Goal: Task Accomplishment & Management: Manage account settings

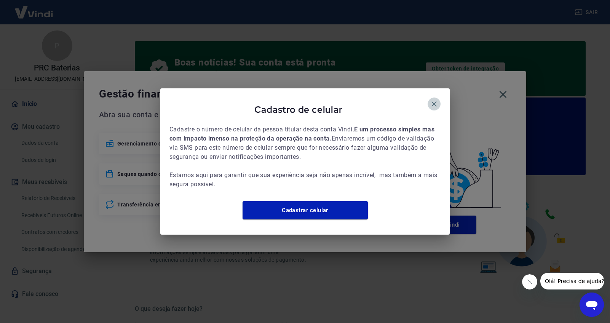
drag, startPoint x: 432, startPoint y: 99, endPoint x: 446, endPoint y: 98, distance: 13.7
click at [432, 99] on icon "button" at bounding box center [433, 103] width 9 height 9
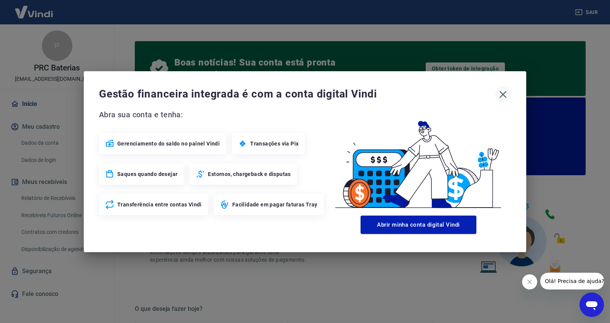
click at [504, 93] on icon "button" at bounding box center [503, 94] width 12 height 12
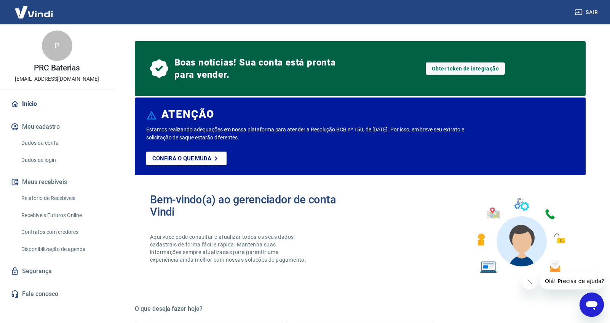
click at [46, 269] on link "Segurança" at bounding box center [56, 271] width 95 height 17
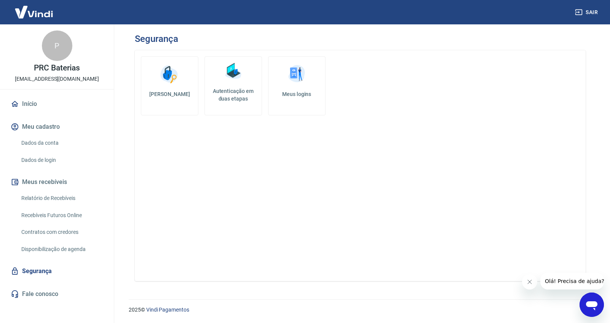
click at [236, 82] on img at bounding box center [232, 71] width 23 height 23
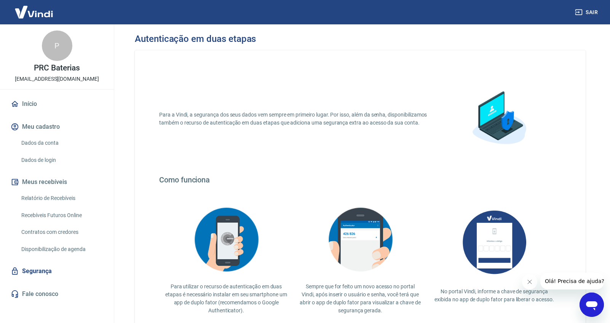
click at [494, 126] on img at bounding box center [498, 119] width 76 height 76
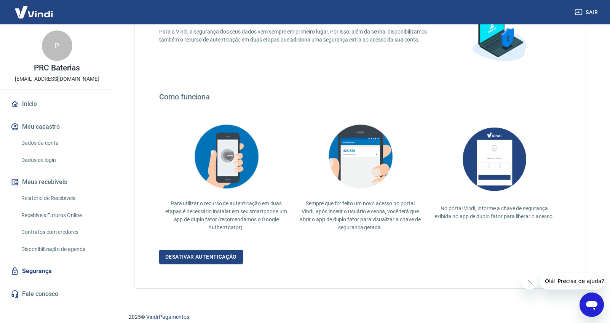
scroll to position [90, 0]
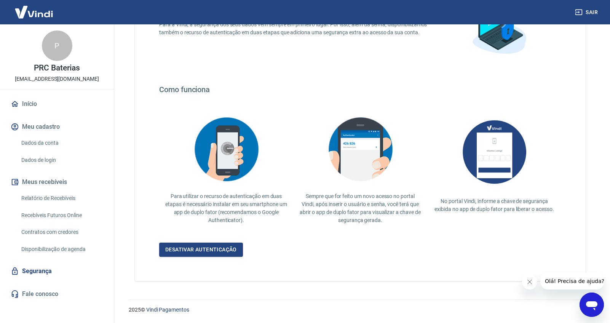
click at [51, 157] on link "Dados de login" at bounding box center [61, 160] width 86 height 16
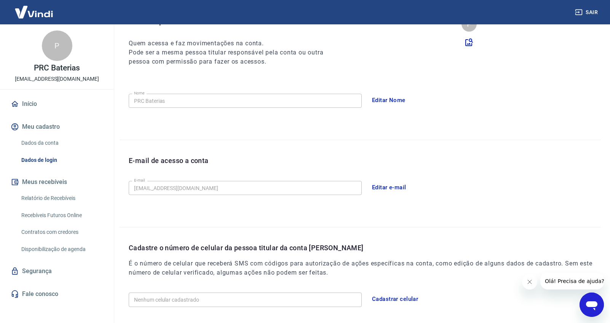
scroll to position [139, 0]
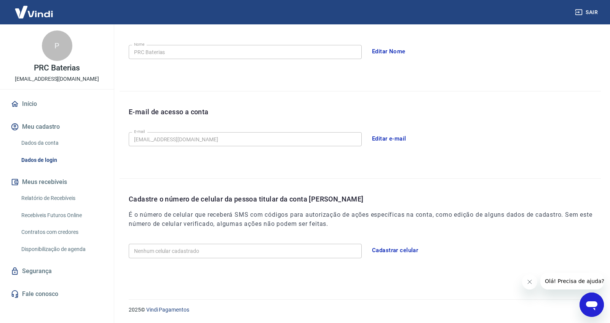
click at [53, 143] on link "Dados da conta" at bounding box center [61, 143] width 86 height 16
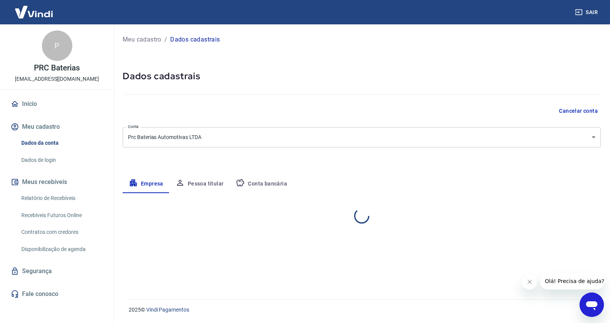
select select "RJ"
select select "business"
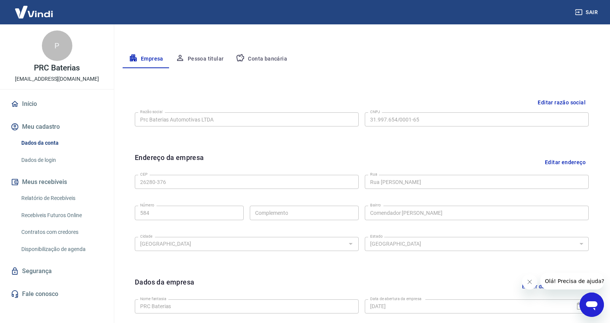
scroll to position [226, 0]
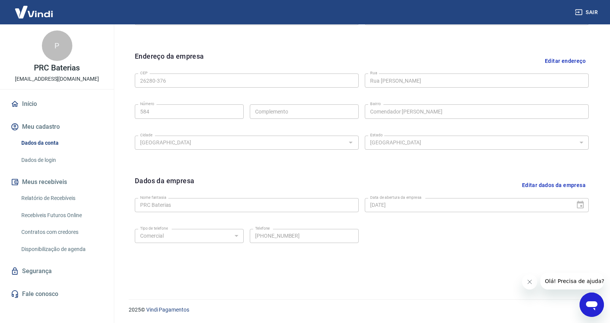
click at [53, 270] on link "Segurança" at bounding box center [56, 271] width 95 height 17
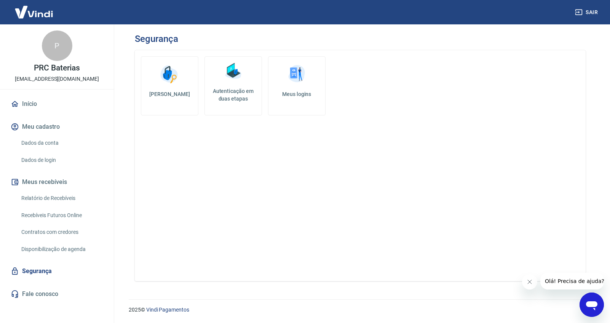
click at [296, 96] on h5 "Meus logins" at bounding box center [296, 94] width 45 height 8
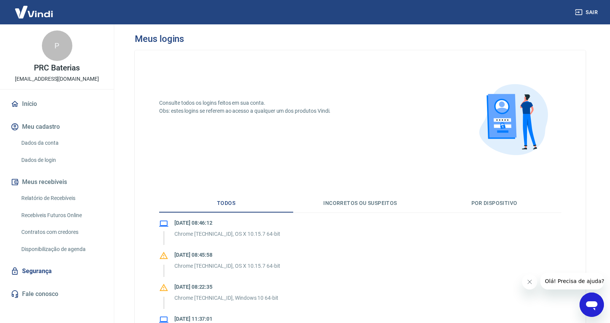
click at [46, 272] on link "Segurança" at bounding box center [56, 271] width 95 height 17
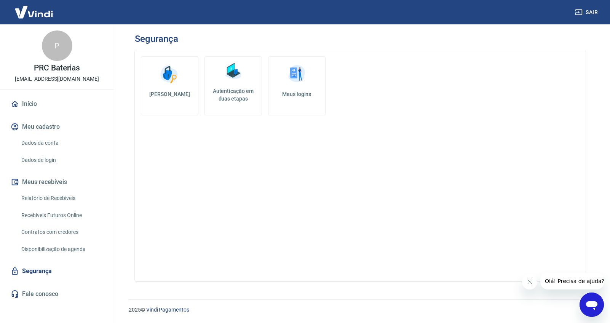
click at [180, 94] on h5 "[PERSON_NAME]" at bounding box center [169, 94] width 45 height 8
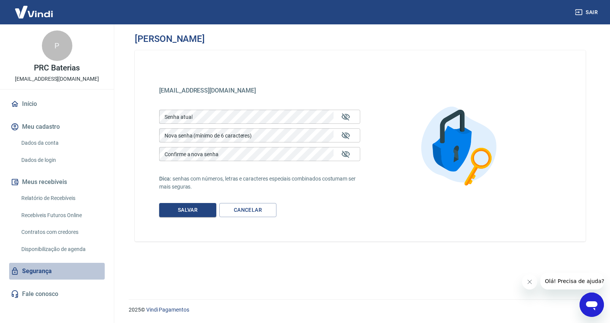
drag, startPoint x: 38, startPoint y: 271, endPoint x: 76, endPoint y: 256, distance: 41.2
click at [38, 271] on link "Segurança" at bounding box center [56, 271] width 95 height 17
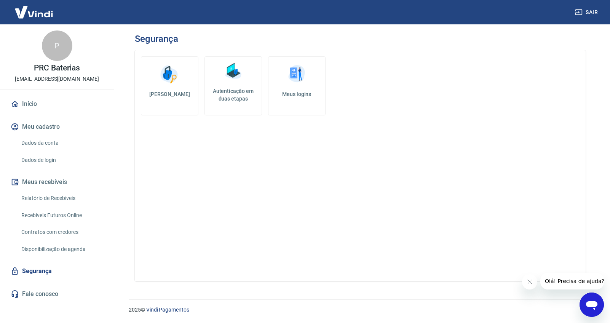
click at [218, 94] on h5 "Autenticação em duas etapas" at bounding box center [233, 94] width 51 height 15
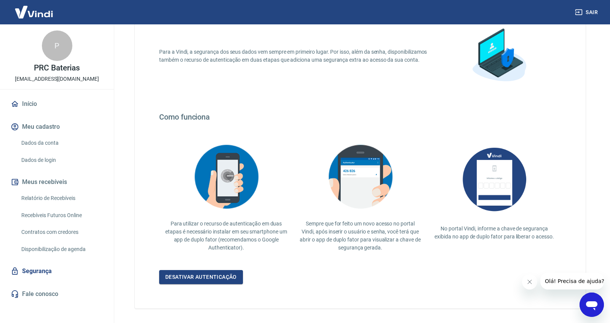
scroll to position [90, 0]
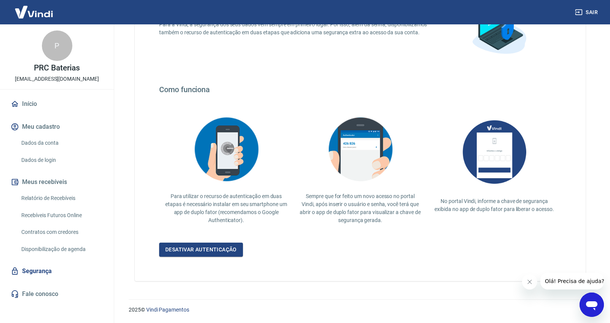
click at [370, 160] on img at bounding box center [360, 149] width 76 height 74
click at [495, 158] on img at bounding box center [494, 151] width 76 height 79
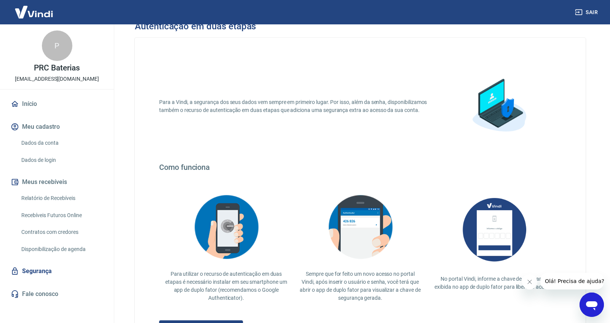
scroll to position [0, 0]
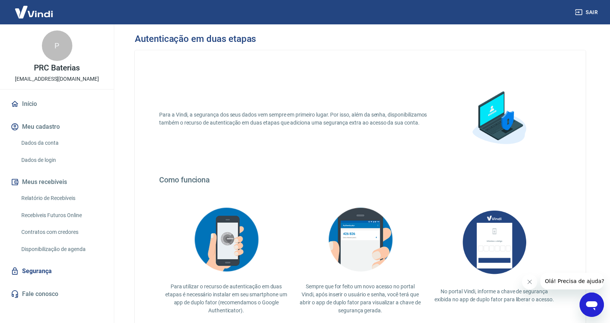
click at [498, 104] on img at bounding box center [498, 119] width 76 height 76
click at [34, 102] on link "Início" at bounding box center [56, 103] width 95 height 17
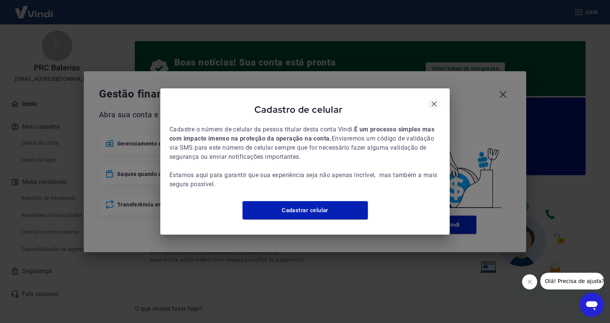
click at [433, 101] on icon "button" at bounding box center [433, 103] width 5 height 5
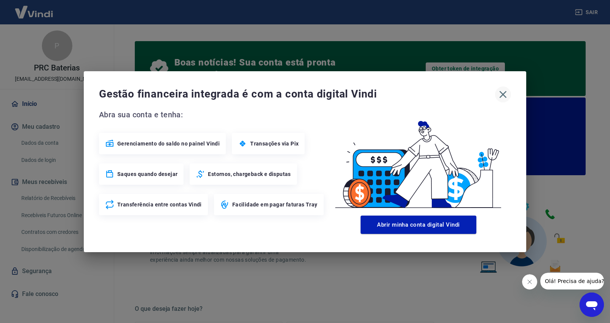
click at [504, 91] on icon "button" at bounding box center [503, 94] width 12 height 12
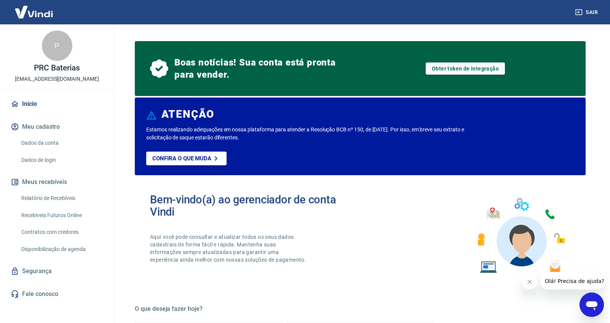
click at [54, 58] on div "P" at bounding box center [57, 45] width 30 height 30
click at [48, 159] on link "Dados de login" at bounding box center [61, 160] width 86 height 16
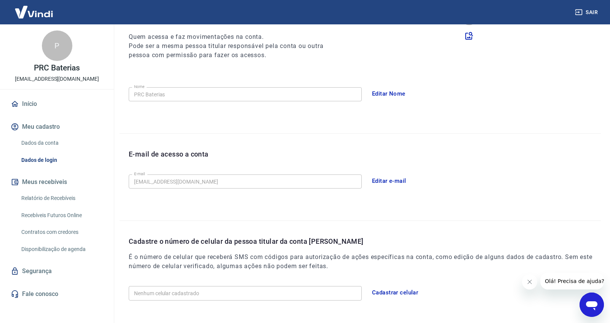
scroll to position [139, 0]
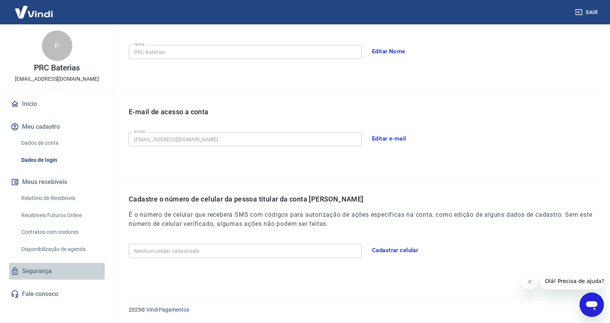
click at [46, 273] on link "Segurança" at bounding box center [56, 271] width 95 height 17
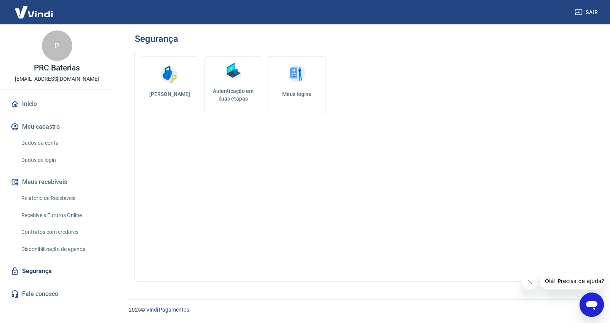
click at [228, 96] on h5 "Autenticação em duas etapas" at bounding box center [233, 94] width 51 height 15
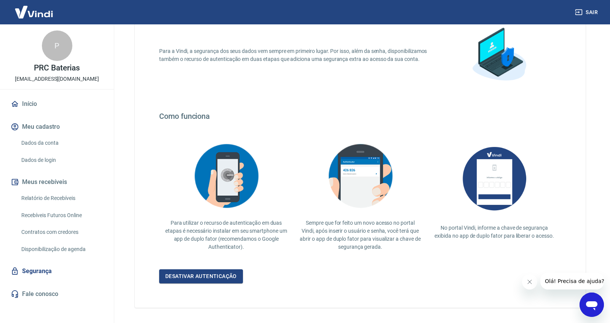
scroll to position [90, 0]
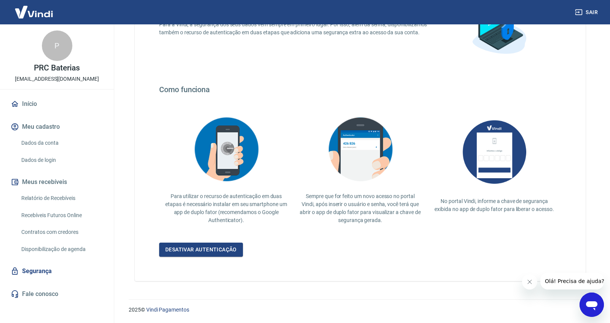
click at [502, 157] on img at bounding box center [494, 151] width 76 height 79
click at [498, 205] on p "No portal Vindi, informe a chave de segurança exibida no app de duplo fator par…" at bounding box center [494, 205] width 122 height 16
click at [208, 253] on link "Desativar autenticação" at bounding box center [201, 249] width 84 height 14
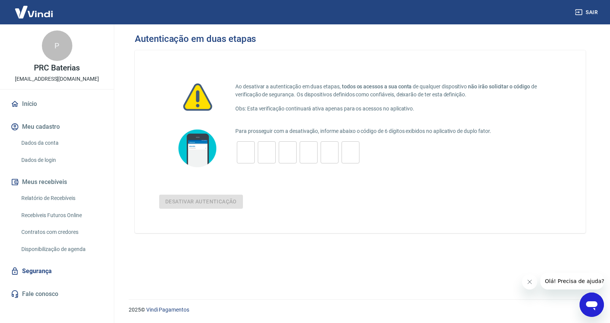
scroll to position [90, 0]
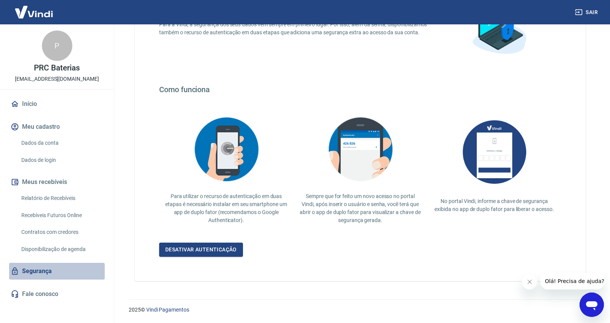
click at [46, 269] on link "Segurança" at bounding box center [56, 271] width 95 height 17
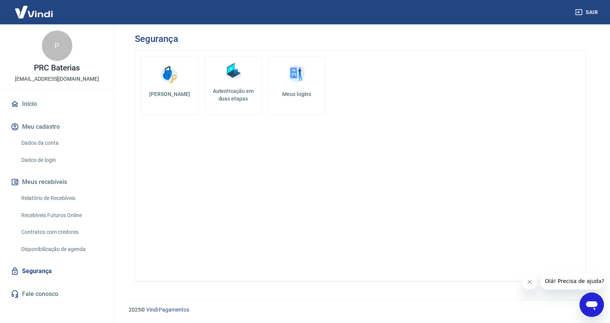
click at [302, 83] on img at bounding box center [296, 74] width 23 height 23
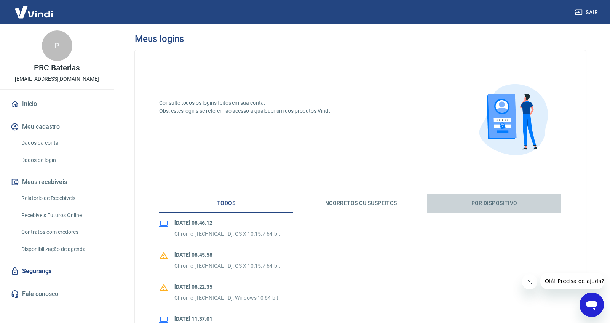
click at [508, 203] on button "Por dispositivo" at bounding box center [494, 203] width 134 height 18
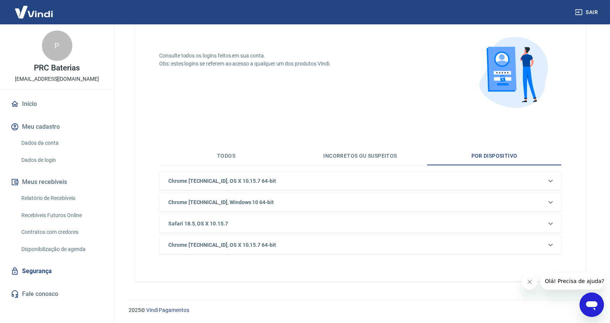
scroll to position [48, 0]
click at [386, 155] on button "Incorretos ou suspeitos" at bounding box center [360, 155] width 134 height 18
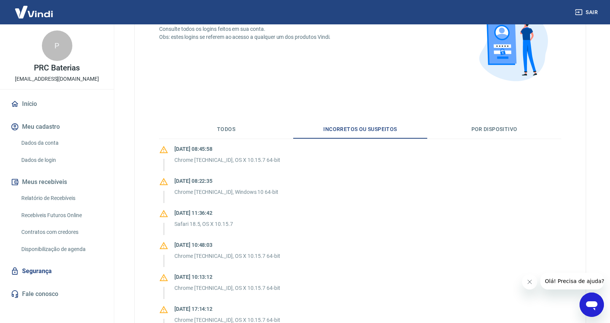
scroll to position [114, 0]
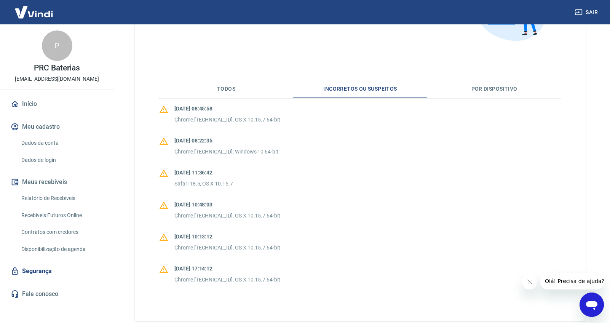
click at [232, 98] on button "Todos" at bounding box center [226, 89] width 134 height 18
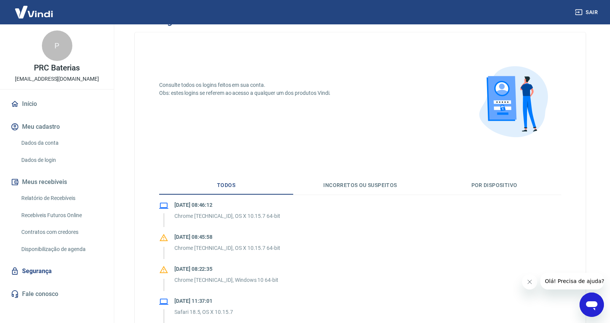
scroll to position [282, 0]
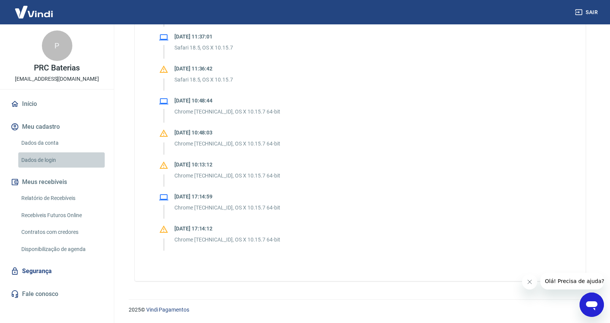
click at [46, 160] on link "Dados de login" at bounding box center [61, 160] width 86 height 16
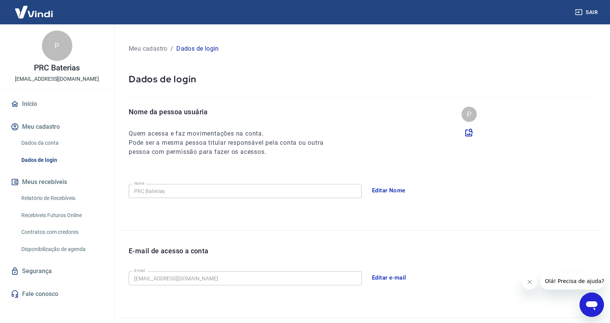
click at [35, 103] on link "Início" at bounding box center [56, 103] width 95 height 17
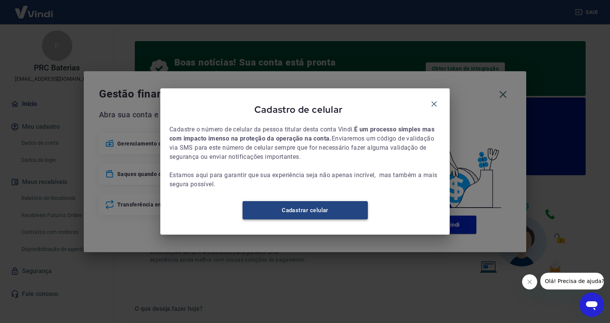
click at [311, 216] on link "Cadastrar celular" at bounding box center [304, 210] width 125 height 18
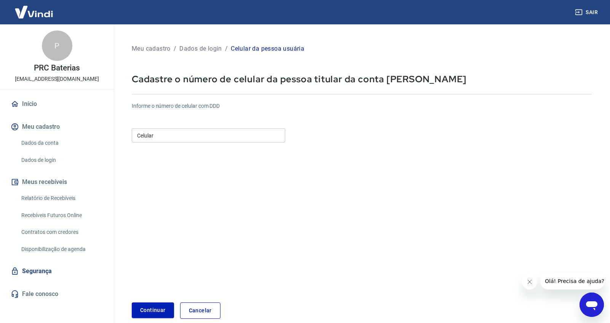
click at [150, 134] on input "Celular" at bounding box center [208, 135] width 153 height 14
paste input "(55) 21964-0118"
drag, startPoint x: 186, startPoint y: 136, endPoint x: 107, endPoint y: 134, distance: 79.2
click at [107, 134] on div "Sair P PRC Baterias prc.bateriasautomotivas@gmail.com Início Meu cadastro Dados…" at bounding box center [305, 161] width 610 height 323
paste input "21) 96401-1896"
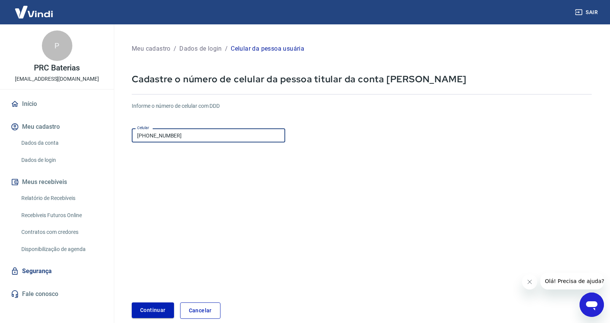
type input "[PHONE_NUMBER]"
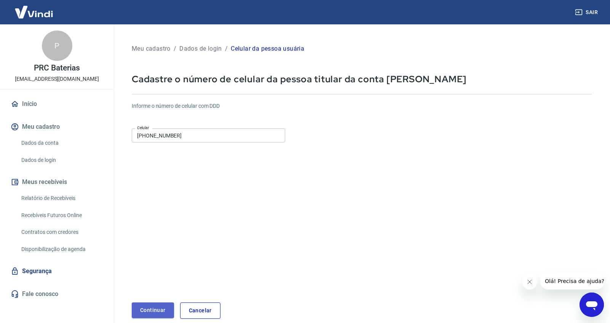
click at [153, 307] on button "Continuar" at bounding box center [153, 310] width 42 height 16
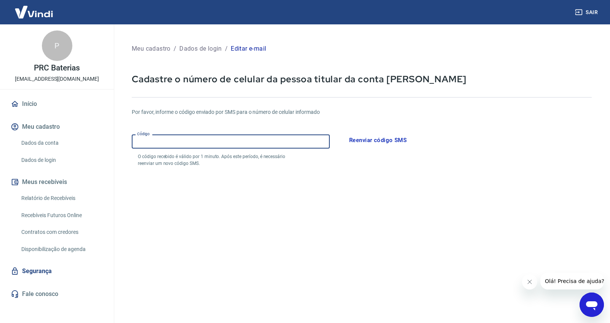
click at [161, 147] on input "Código" at bounding box center [231, 141] width 198 height 14
paste input "009427"
type input "009427"
click at [314, 191] on form "Por favor, informe o código enviado por SMS para o número de celular informado …" at bounding box center [362, 223] width 460 height 248
click at [272, 142] on input "009427" at bounding box center [231, 141] width 198 height 14
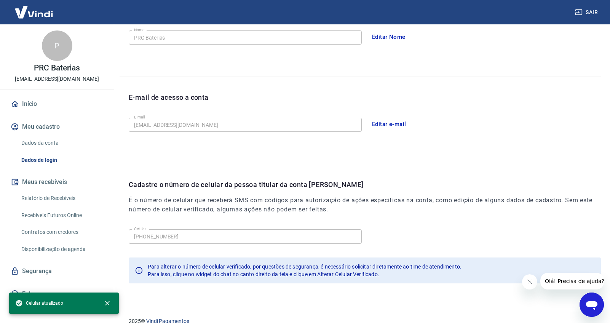
scroll to position [165, 0]
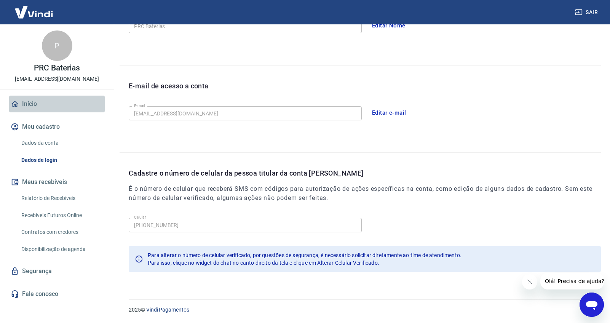
click at [40, 100] on link "Início" at bounding box center [56, 103] width 95 height 17
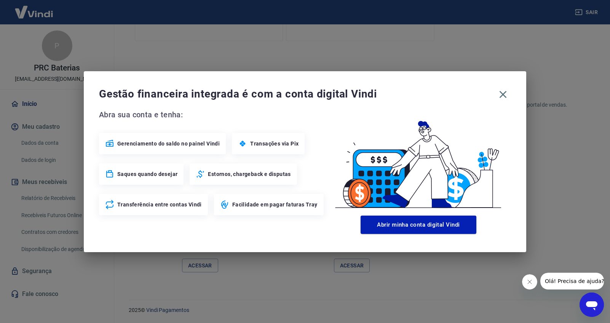
scroll to position [406, 0]
click at [502, 91] on icon "button" at bounding box center [503, 94] width 12 height 12
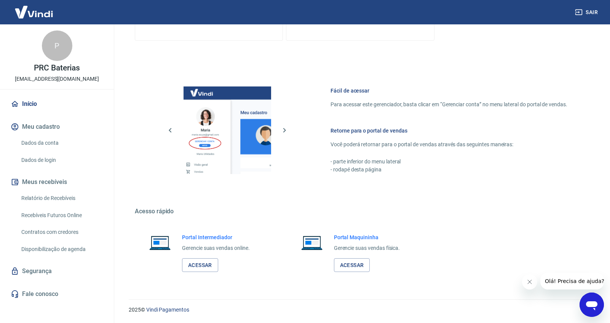
click at [51, 144] on link "Dados da conta" at bounding box center [61, 143] width 86 height 16
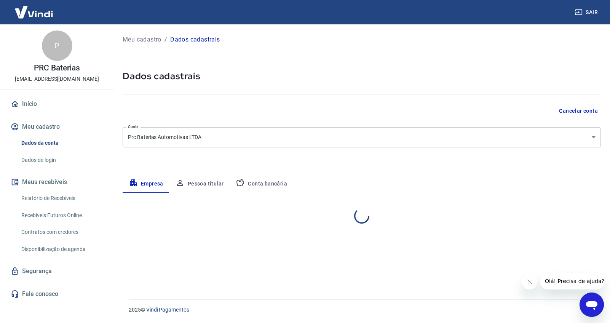
select select "RJ"
select select "business"
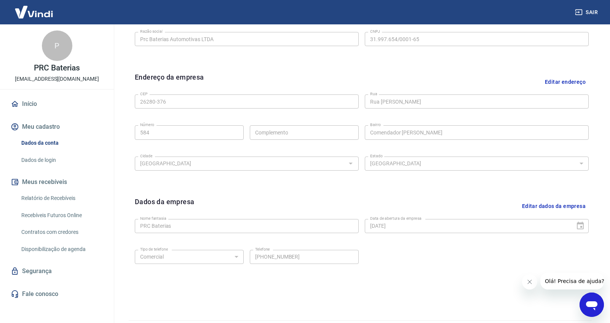
scroll to position [226, 0]
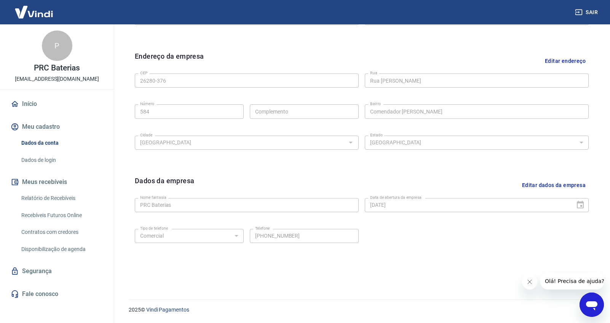
click at [45, 158] on link "Dados de login" at bounding box center [61, 160] width 86 height 16
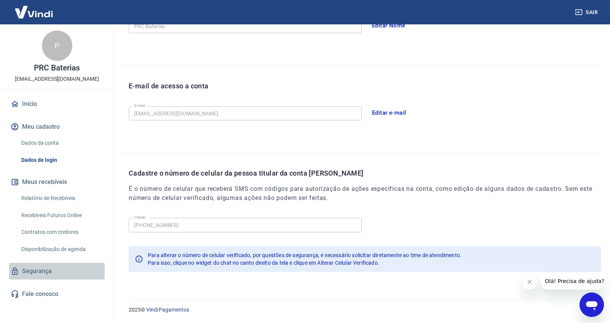
click at [46, 269] on link "Segurança" at bounding box center [56, 271] width 95 height 17
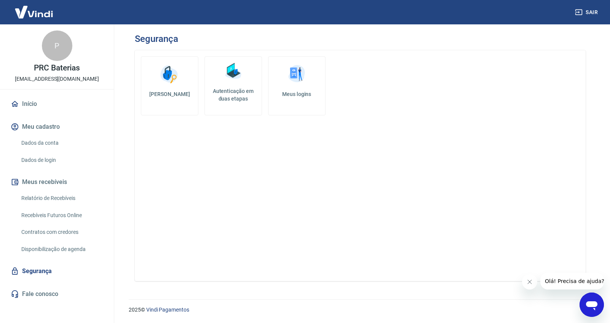
click at [299, 97] on h5 "Meus logins" at bounding box center [296, 94] width 45 height 8
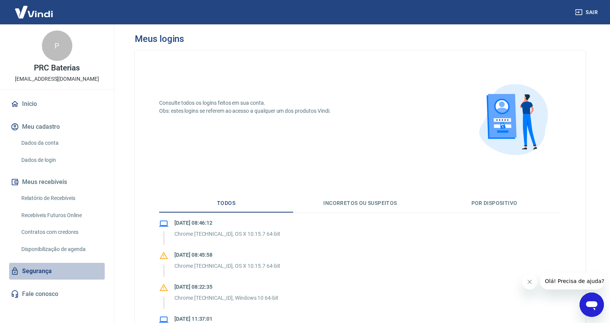
click at [49, 271] on link "Segurança" at bounding box center [56, 271] width 95 height 17
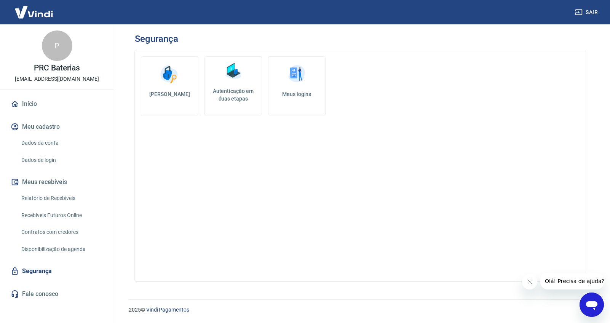
click at [231, 101] on h5 "Autenticação em duas etapas" at bounding box center [233, 94] width 51 height 15
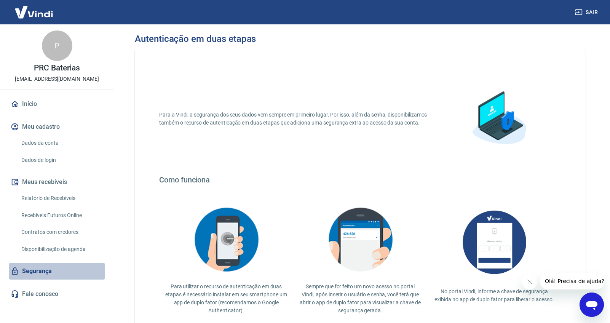
drag, startPoint x: 46, startPoint y: 269, endPoint x: 50, endPoint y: 267, distance: 4.0
click at [46, 269] on link "Segurança" at bounding box center [56, 271] width 95 height 17
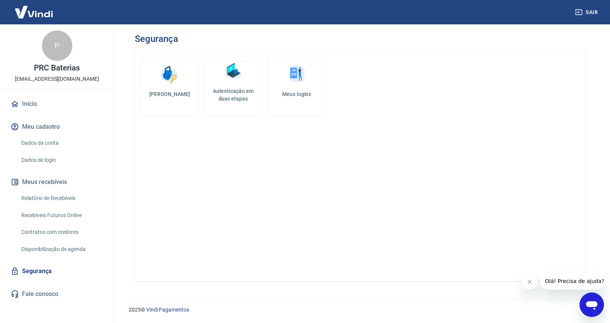
click at [174, 94] on h5 "[PERSON_NAME]" at bounding box center [169, 94] width 45 height 8
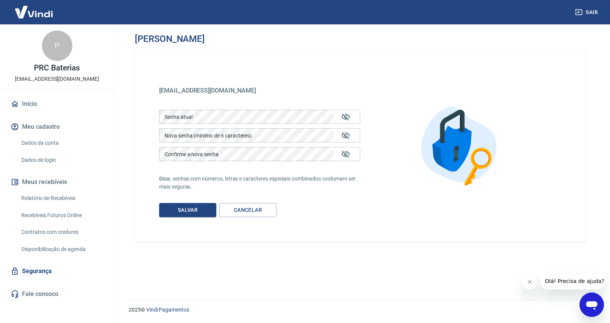
click at [55, 140] on link "Dados da conta" at bounding box center [61, 143] width 86 height 16
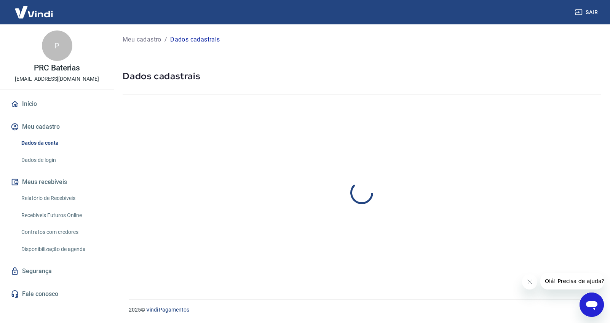
select select "RJ"
select select "business"
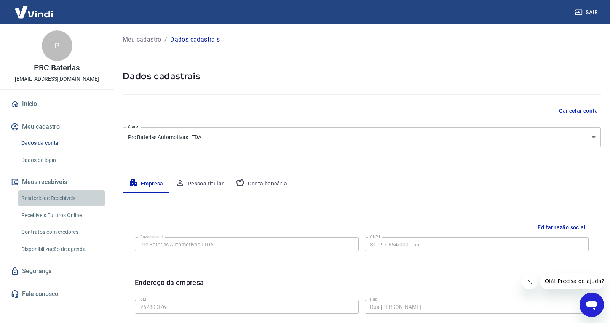
click at [54, 197] on link "Relatório de Recebíveis" at bounding box center [61, 198] width 86 height 16
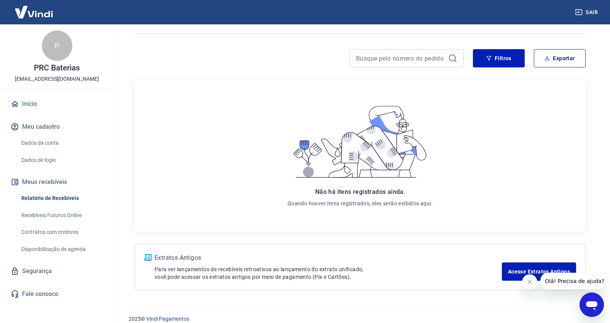
scroll to position [55, 0]
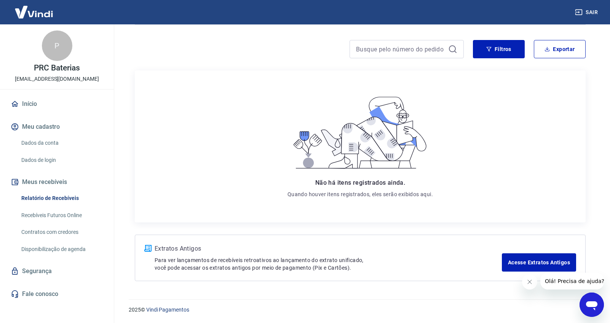
click at [33, 101] on link "Início" at bounding box center [56, 103] width 95 height 17
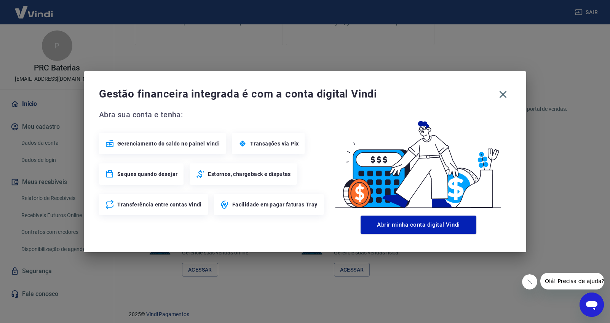
scroll to position [406, 0]
click at [275, 144] on span "Transações via Pix" at bounding box center [274, 144] width 48 height 8
click at [505, 95] on icon "button" at bounding box center [503, 94] width 12 height 12
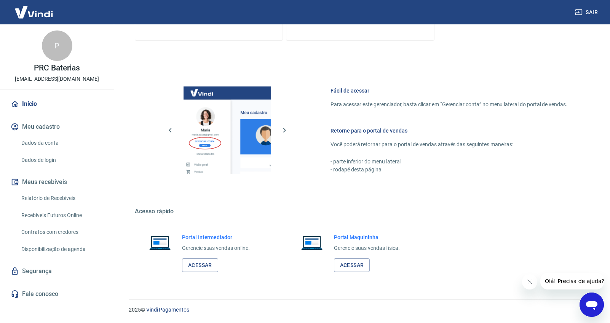
click at [57, 56] on div "P" at bounding box center [57, 45] width 30 height 30
click at [38, 16] on img at bounding box center [33, 11] width 49 height 23
click at [210, 263] on link "Acessar" at bounding box center [200, 265] width 36 height 14
